Goal: Check status

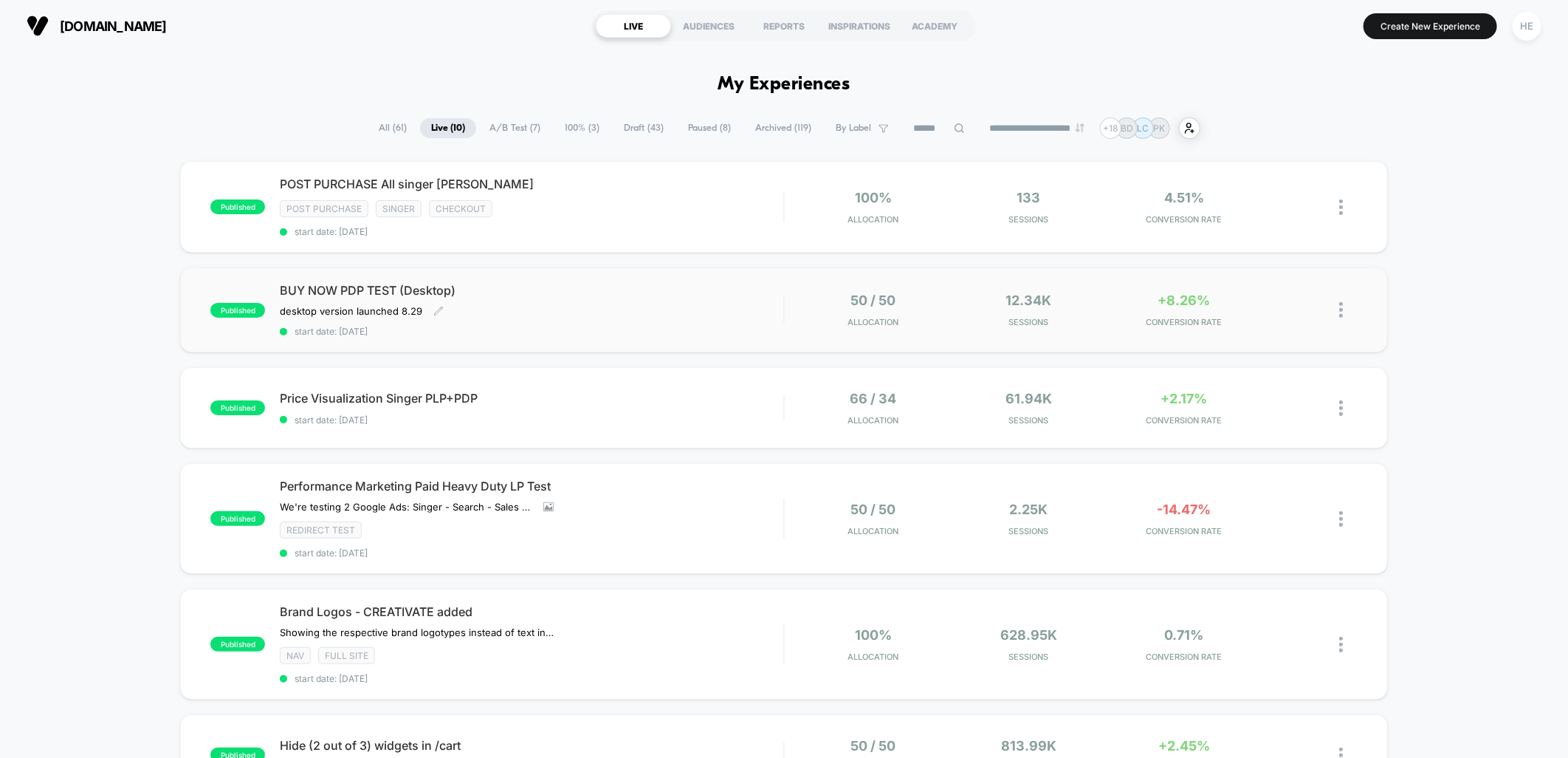
click at [677, 326] on span "start date: [DATE]" at bounding box center [531, 331] width 504 height 11
